Goal: Book appointment/travel/reservation

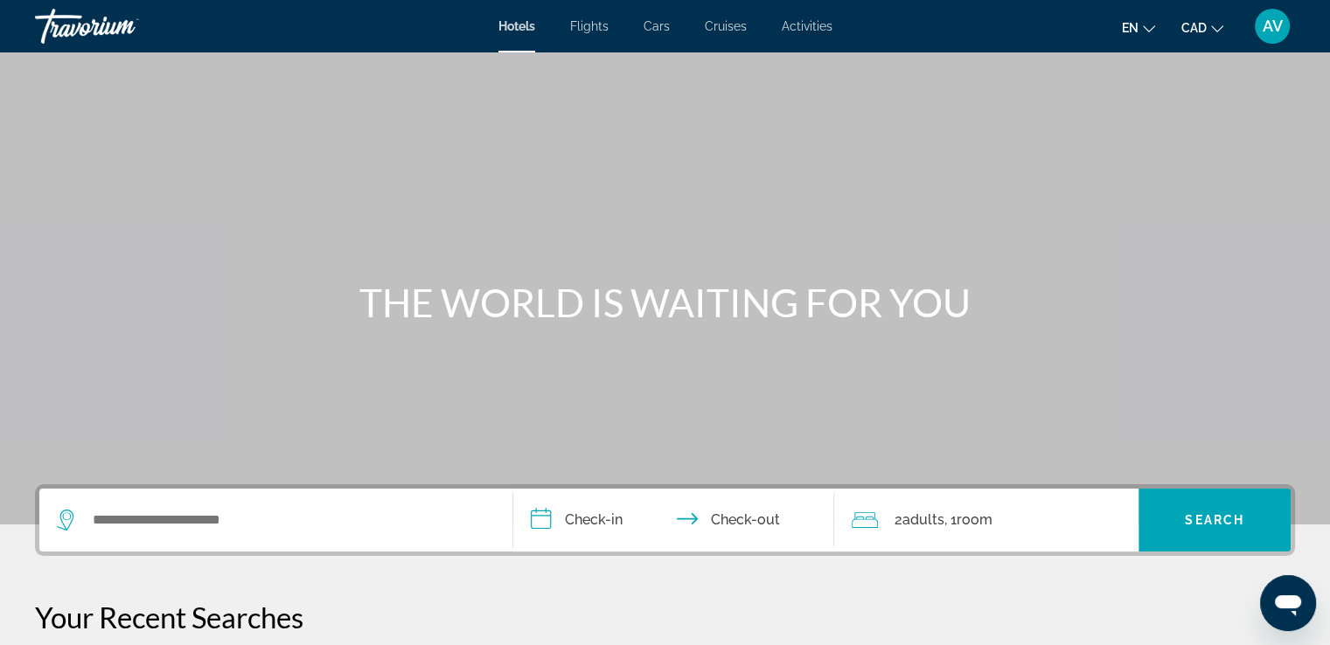
click at [813, 24] on span "Activities" at bounding box center [807, 26] width 51 height 14
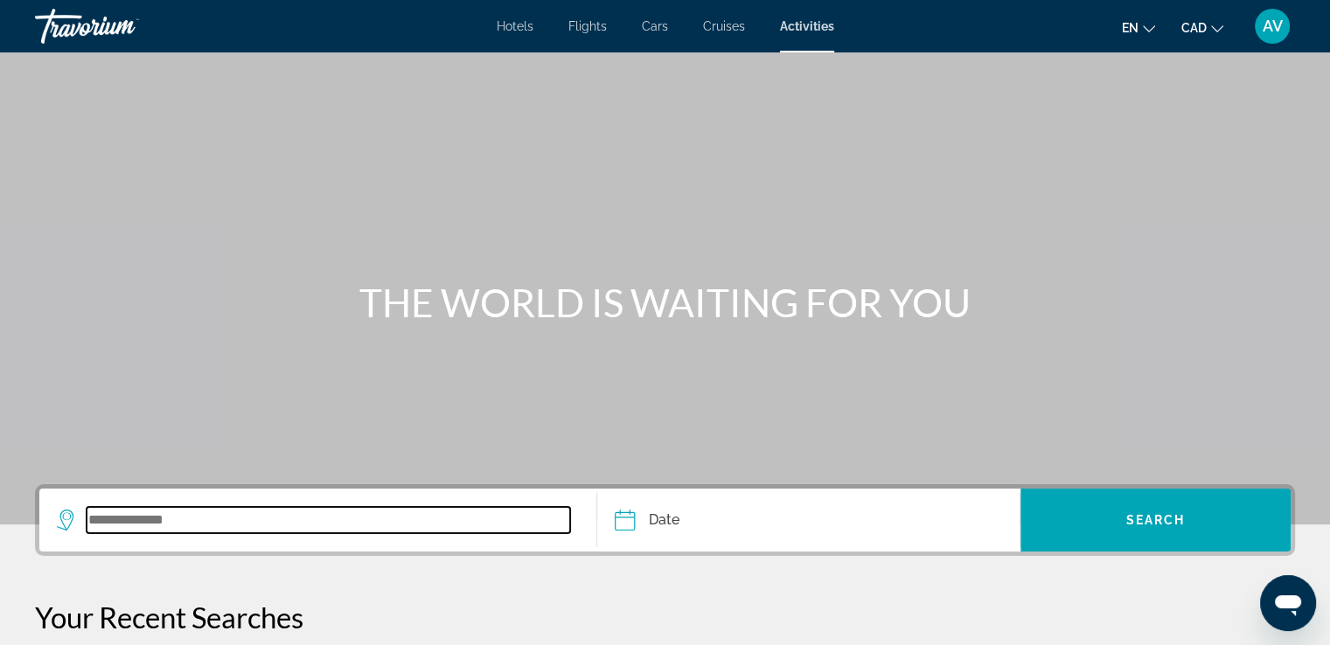
click at [226, 531] on input "Search widget" at bounding box center [328, 520] width 483 height 26
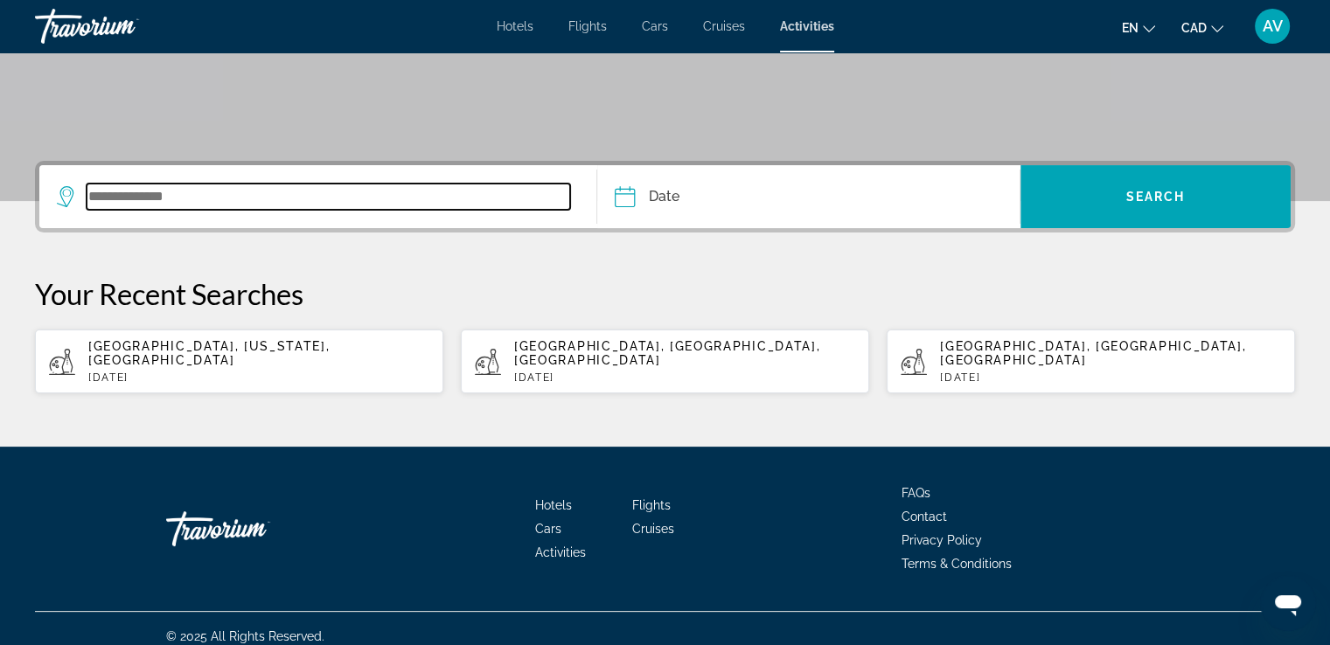
scroll to position [324, 0]
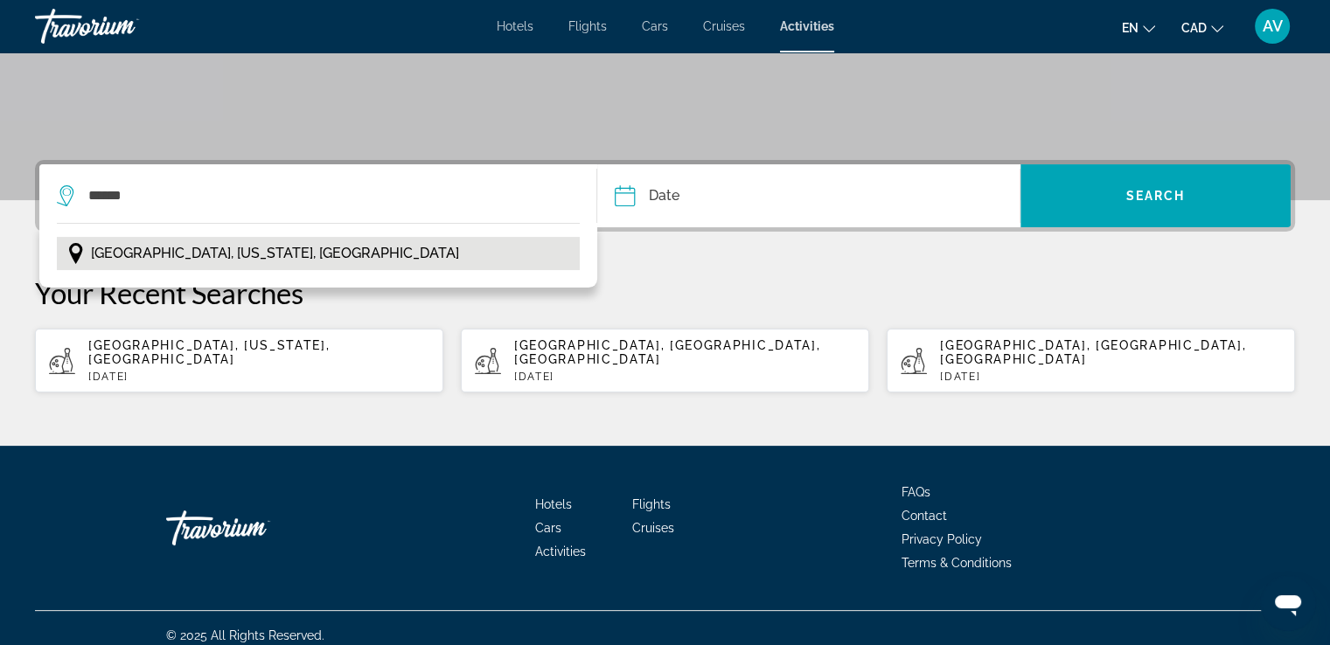
click at [236, 240] on button "[GEOGRAPHIC_DATA], [US_STATE], [GEOGRAPHIC_DATA]" at bounding box center [318, 253] width 523 height 33
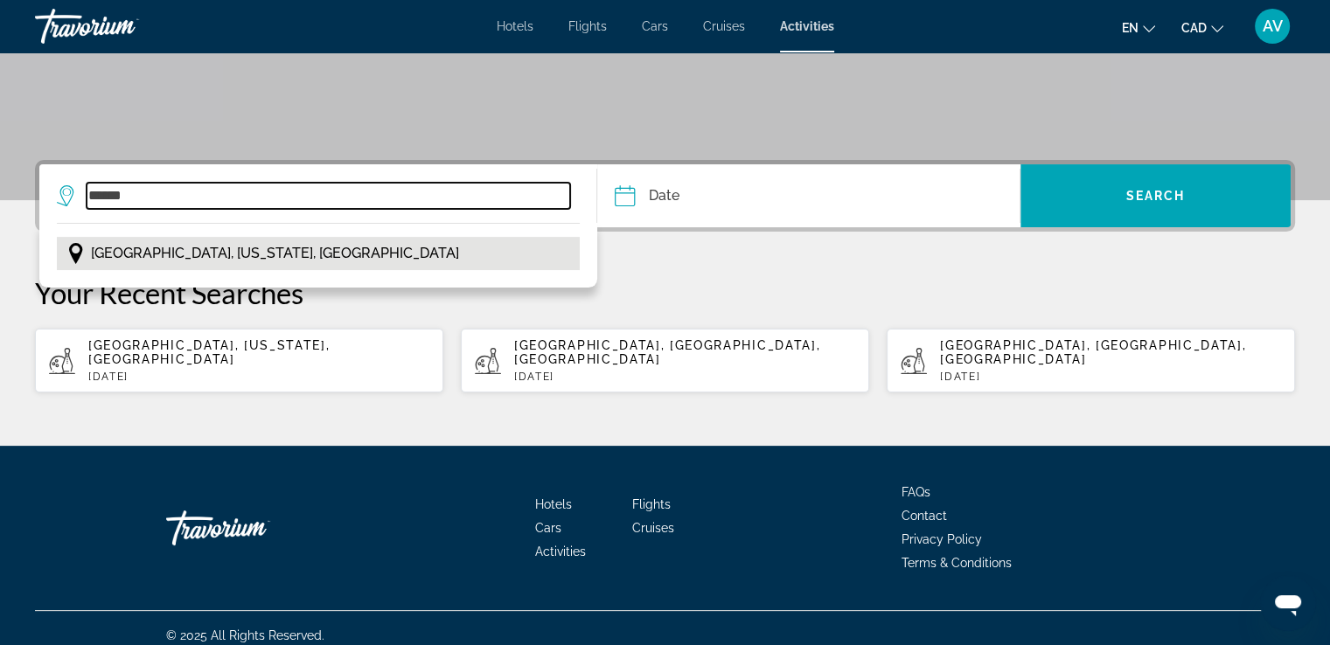
type input "**********"
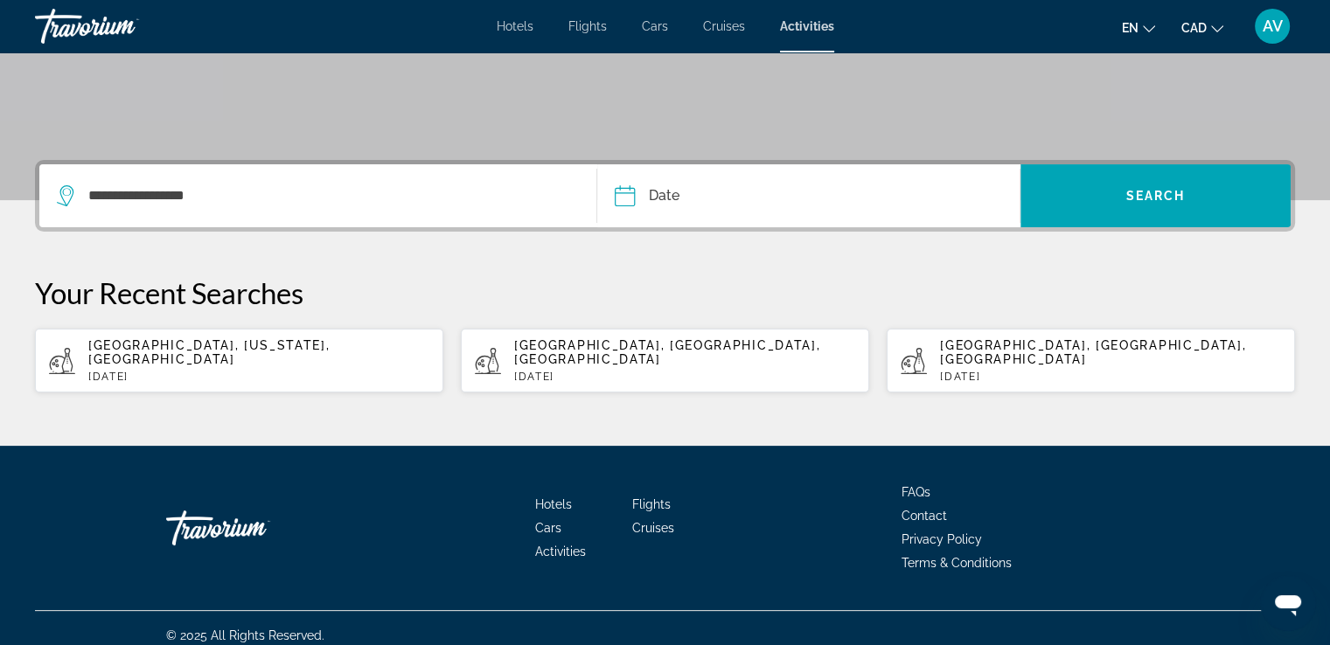
click at [717, 193] on input "Date" at bounding box center [714, 198] width 209 height 68
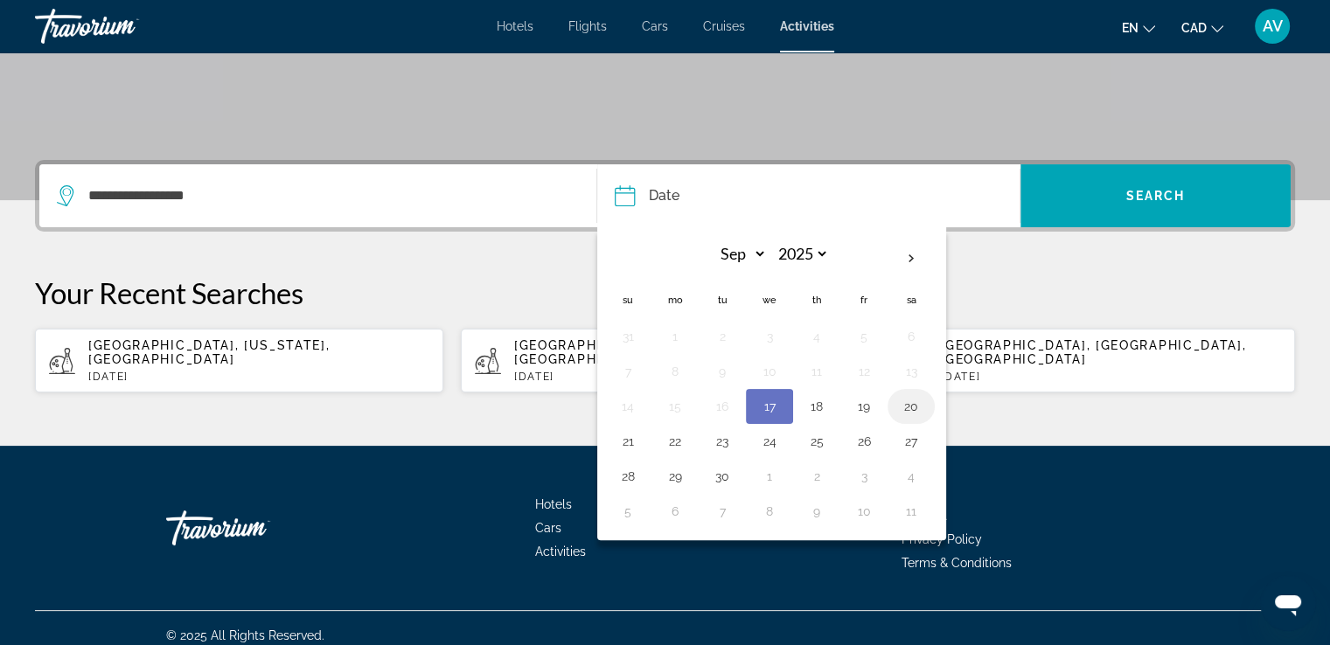
click at [913, 399] on button "20" at bounding box center [911, 406] width 28 height 24
type input "**********"
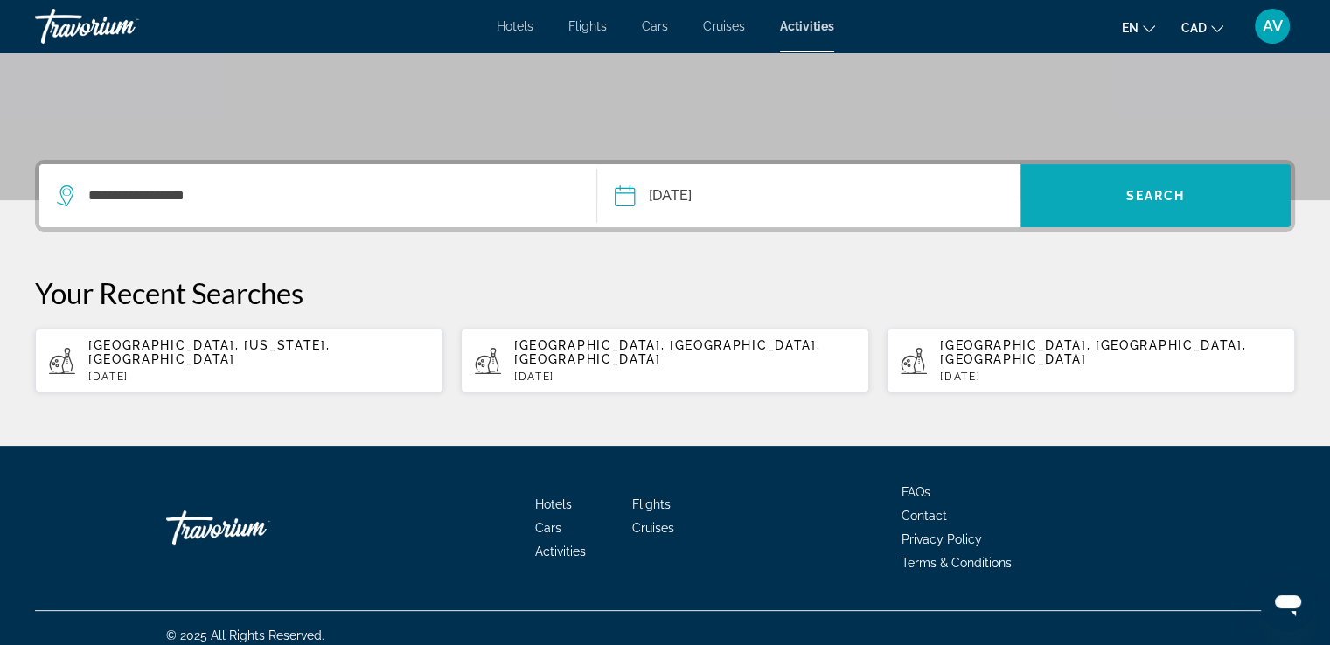
click at [1152, 198] on button "Search" at bounding box center [1155, 195] width 270 height 63
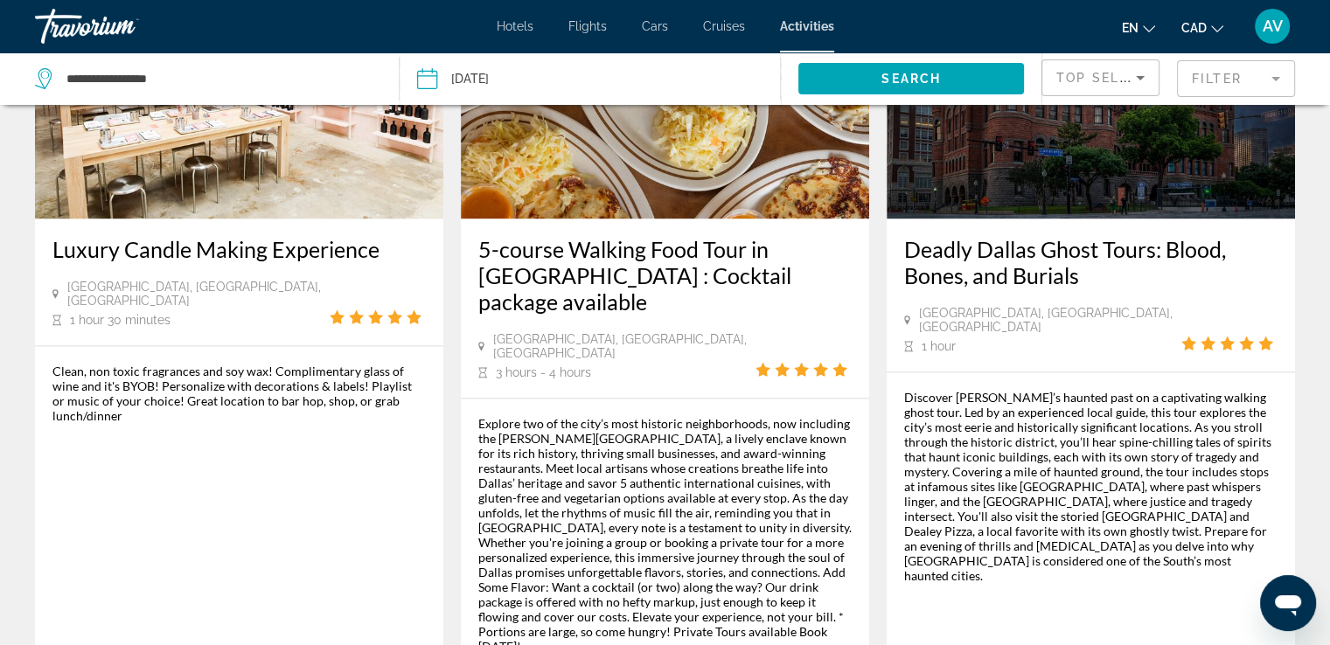
scroll to position [2623, 0]
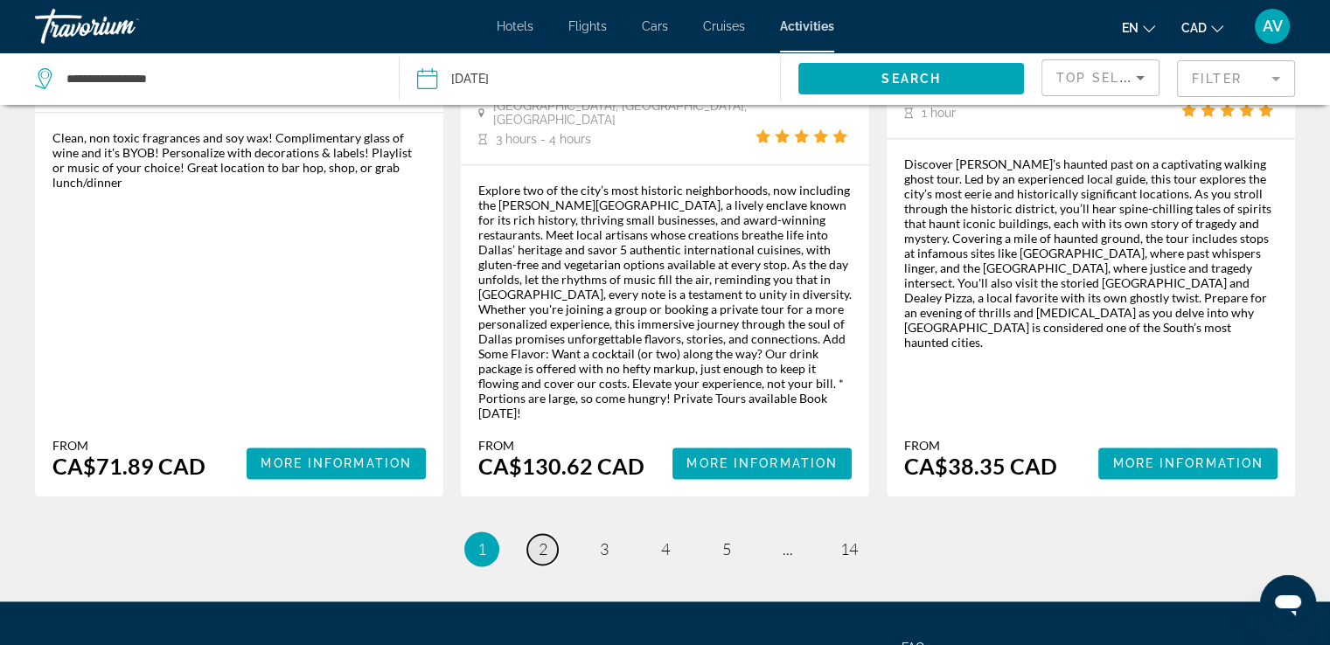
click at [541, 539] on span "2" at bounding box center [542, 548] width 9 height 19
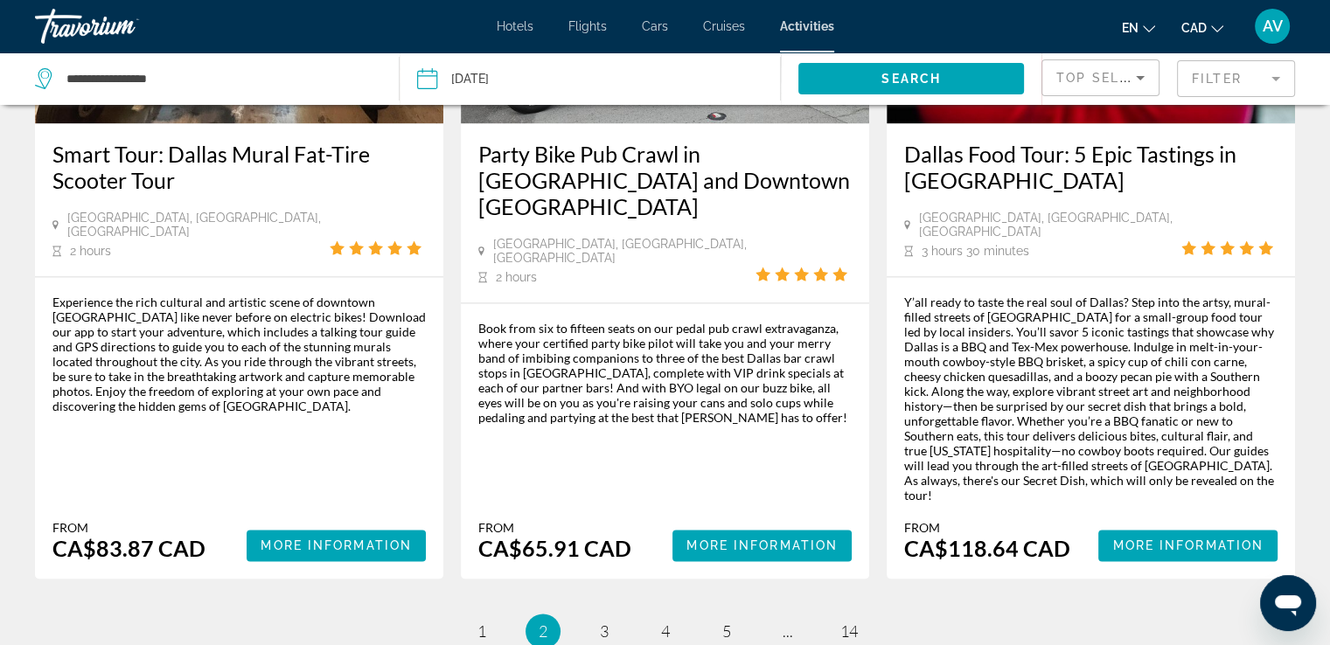
scroll to position [2639, 0]
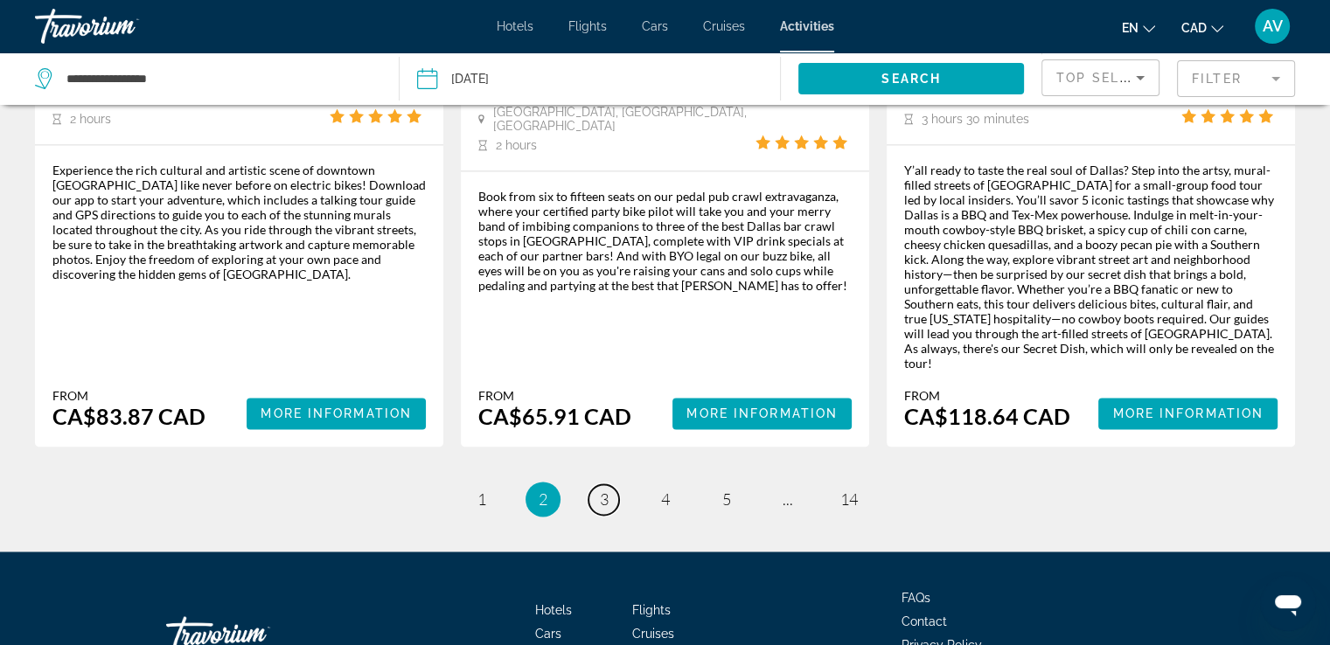
drag, startPoint x: 592, startPoint y: 374, endPoint x: 932, endPoint y: 12, distance: 496.6
click at [593, 484] on link "page 3" at bounding box center [603, 499] width 31 height 31
